Goal: Transaction & Acquisition: Book appointment/travel/reservation

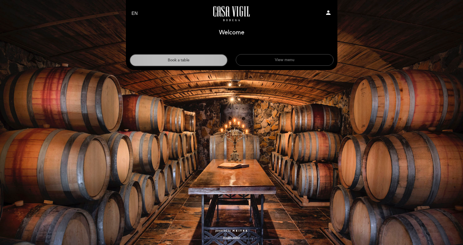
click at [179, 60] on button "Book a table" at bounding box center [179, 60] width 98 height 12
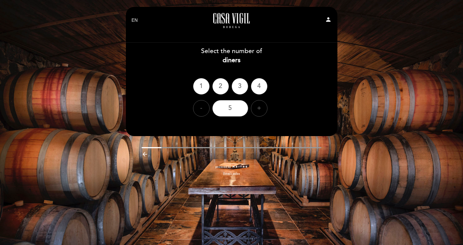
click at [354, 57] on div "EN ES PT [GEOGRAPHIC_DATA][PERSON_NAME] - Restaurante person Welcome Welcome, C…" at bounding box center [231, 122] width 463 height 245
click at [260, 190] on div "EN ES PT [GEOGRAPHIC_DATA][PERSON_NAME] - Restaurante person Welcome Welcome, C…" at bounding box center [231, 122] width 463 height 245
click at [148, 156] on icon "arrow_backward" at bounding box center [144, 154] width 7 height 7
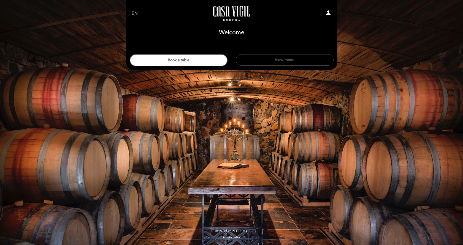
click at [282, 61] on button "View menu" at bounding box center [285, 60] width 98 height 12
click at [184, 61] on button "Book a table" at bounding box center [179, 60] width 98 height 12
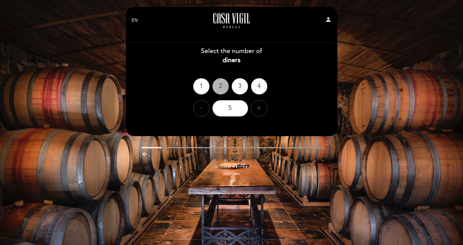
click at [220, 85] on div "2" at bounding box center [220, 86] width 17 height 17
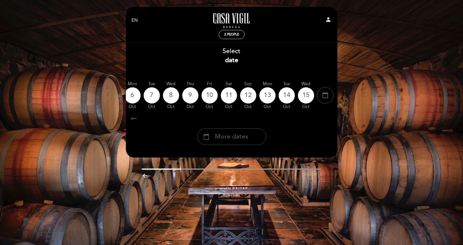
click at [249, 134] on div "calendar_today More dates" at bounding box center [231, 137] width 69 height 17
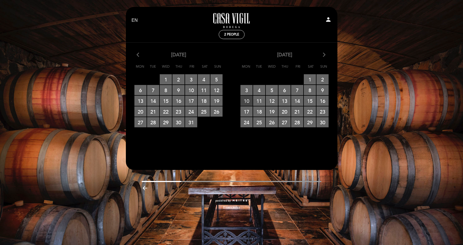
click at [246, 100] on span "10 RESERVATIONS AVAILABLE" at bounding box center [246, 101] width 12 height 10
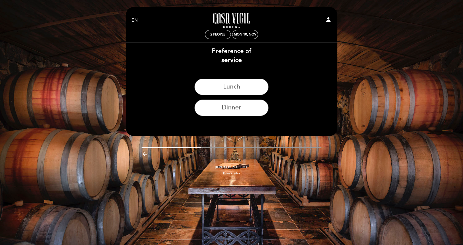
click at [239, 117] on div "Dinner" at bounding box center [232, 110] width 212 height 21
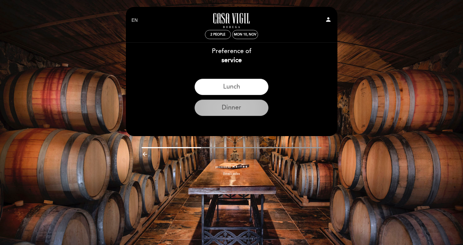
click at [234, 110] on button "Dinner" at bounding box center [231, 108] width 74 height 17
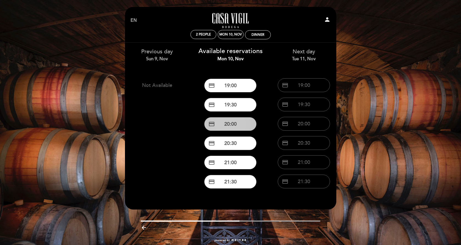
click at [235, 124] on button "credit_card 20:00" at bounding box center [230, 124] width 52 height 14
